Goal: Task Accomplishment & Management: Complete application form

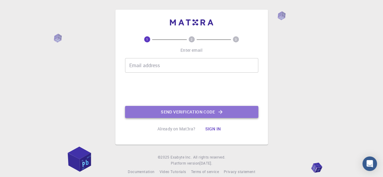
click at [192, 107] on button "Send verification code" at bounding box center [191, 112] width 133 height 12
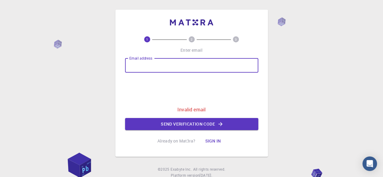
click at [187, 63] on input "Email address" at bounding box center [191, 65] width 133 height 15
type input "[EMAIL_ADDRESS][DOMAIN_NAME]"
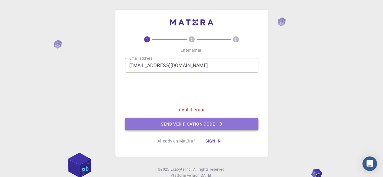
click at [197, 125] on button "Send verification code" at bounding box center [191, 124] width 133 height 12
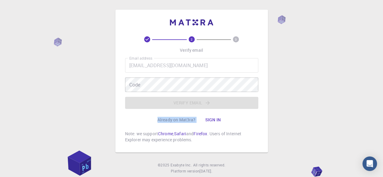
drag, startPoint x: 184, startPoint y: 106, endPoint x: 210, endPoint y: 122, distance: 30.6
click at [210, 122] on div "2 3 Verify email Email address [EMAIL_ADDRESS][DOMAIN_NAME] Email address Code …" at bounding box center [191, 89] width 133 height 107
click at [210, 122] on button "Sign in" at bounding box center [212, 120] width 25 height 12
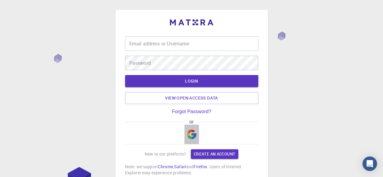
click at [192, 138] on img "button" at bounding box center [192, 135] width 10 height 10
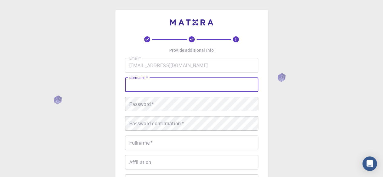
click at [228, 81] on input "username   *" at bounding box center [191, 84] width 133 height 15
type input "MAHWISH"
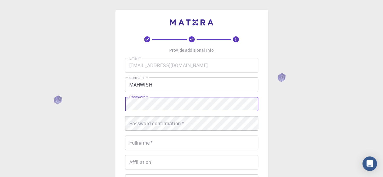
click at [122, 104] on div "3 Provide additional info Email   * [EMAIL_ADDRESS][DOMAIN_NAME] Email   * user…" at bounding box center [191, 139] width 153 height 258
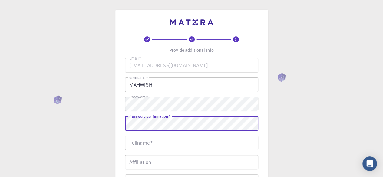
click at [155, 139] on input "Fullname   *" at bounding box center [191, 143] width 133 height 15
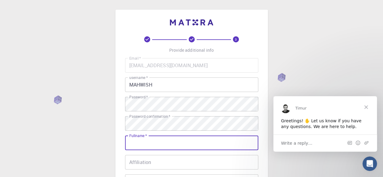
click at [155, 139] on input "Fullname   *" at bounding box center [191, 143] width 133 height 15
type input "MAHWISH"
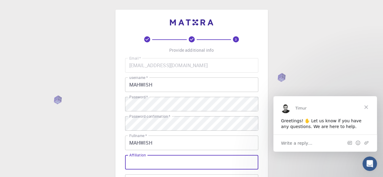
click at [151, 164] on input "Affiliation" at bounding box center [191, 162] width 133 height 15
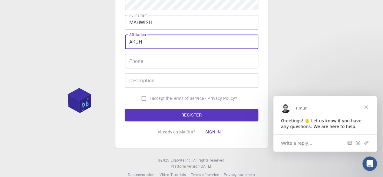
scroll to position [119, 0]
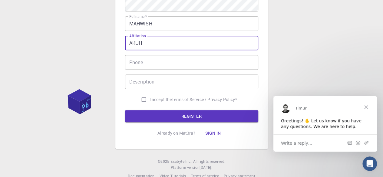
type input "AKUH"
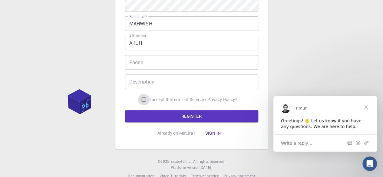
click at [144, 99] on input "I accept the Terms of Service / Privacy Policy *" at bounding box center [143, 99] width 11 height 11
checkbox input "true"
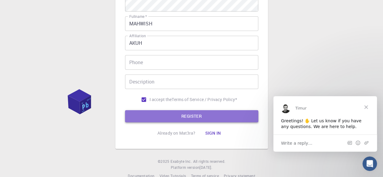
click at [197, 116] on button "REGISTER" at bounding box center [191, 116] width 133 height 12
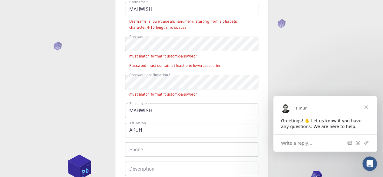
scroll to position [75, 0]
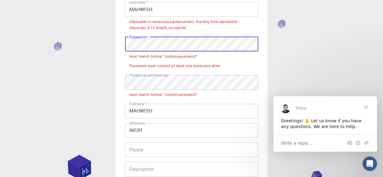
click at [117, 40] on div "3 Provide additional info Email   * [EMAIL_ADDRESS][DOMAIN_NAME] Email   * user…" at bounding box center [191, 85] width 153 height 302
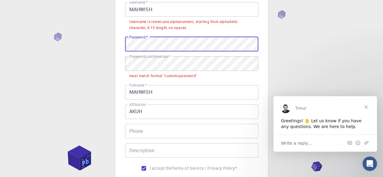
click at [166, 59] on label "Password confirmation   *" at bounding box center [149, 56] width 41 height 5
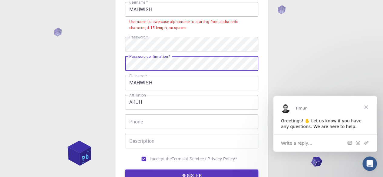
click at [194, 175] on button "REGISTER" at bounding box center [191, 175] width 133 height 12
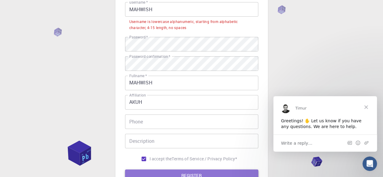
click at [194, 175] on button "REGISTER" at bounding box center [191, 175] width 133 height 12
click at [186, 174] on button "REGISTER" at bounding box center [191, 175] width 133 height 12
click at [198, 172] on button "REGISTER" at bounding box center [191, 175] width 133 height 12
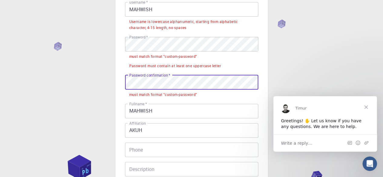
click at [127, 90] on div "Password confirmation   * Password confirmation   * must match format "custom-p…" at bounding box center [191, 87] width 133 height 24
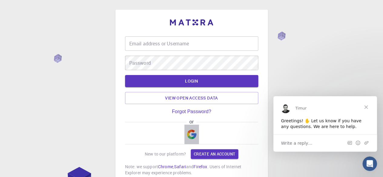
click at [185, 142] on button "button" at bounding box center [191, 134] width 15 height 19
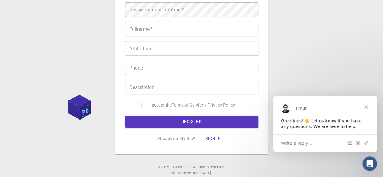
scroll to position [109, 0]
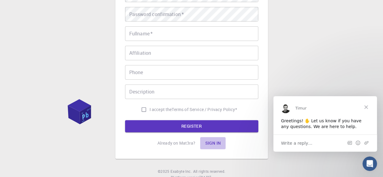
click at [214, 144] on button "Sign in" at bounding box center [212, 143] width 25 height 12
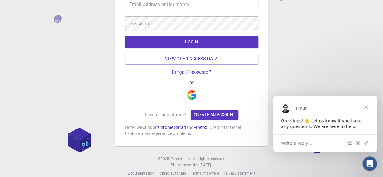
scroll to position [49, 0]
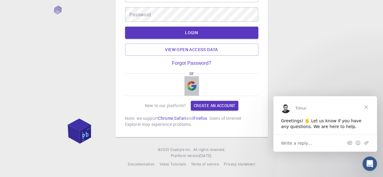
click at [189, 86] on img "button" at bounding box center [192, 86] width 10 height 10
click at [228, 62] on div "Email address or Username Email address or Username Password Password LOGIN Vie…" at bounding box center [191, 57] width 133 height 139
